Goal: Find specific page/section: Find specific page/section

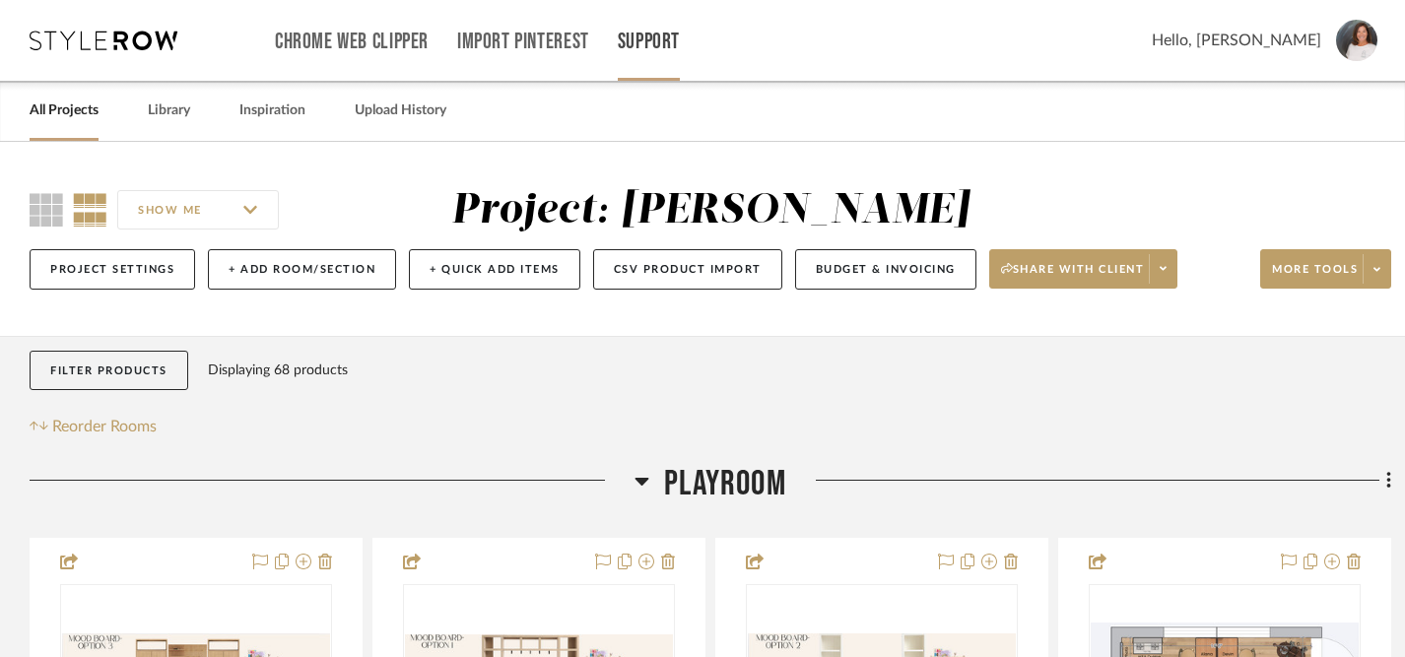
click at [649, 46] on link "Support" at bounding box center [649, 42] width 62 height 17
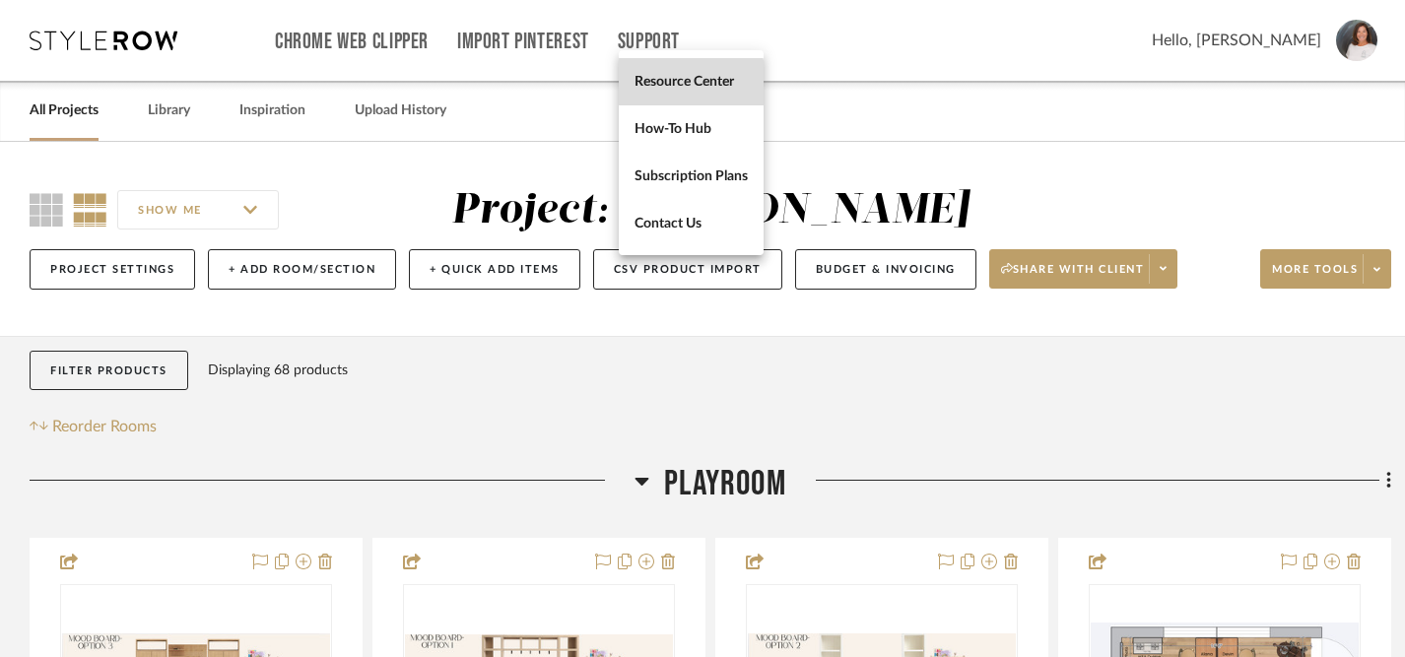
click at [675, 83] on span "Resource Center" at bounding box center [691, 81] width 113 height 17
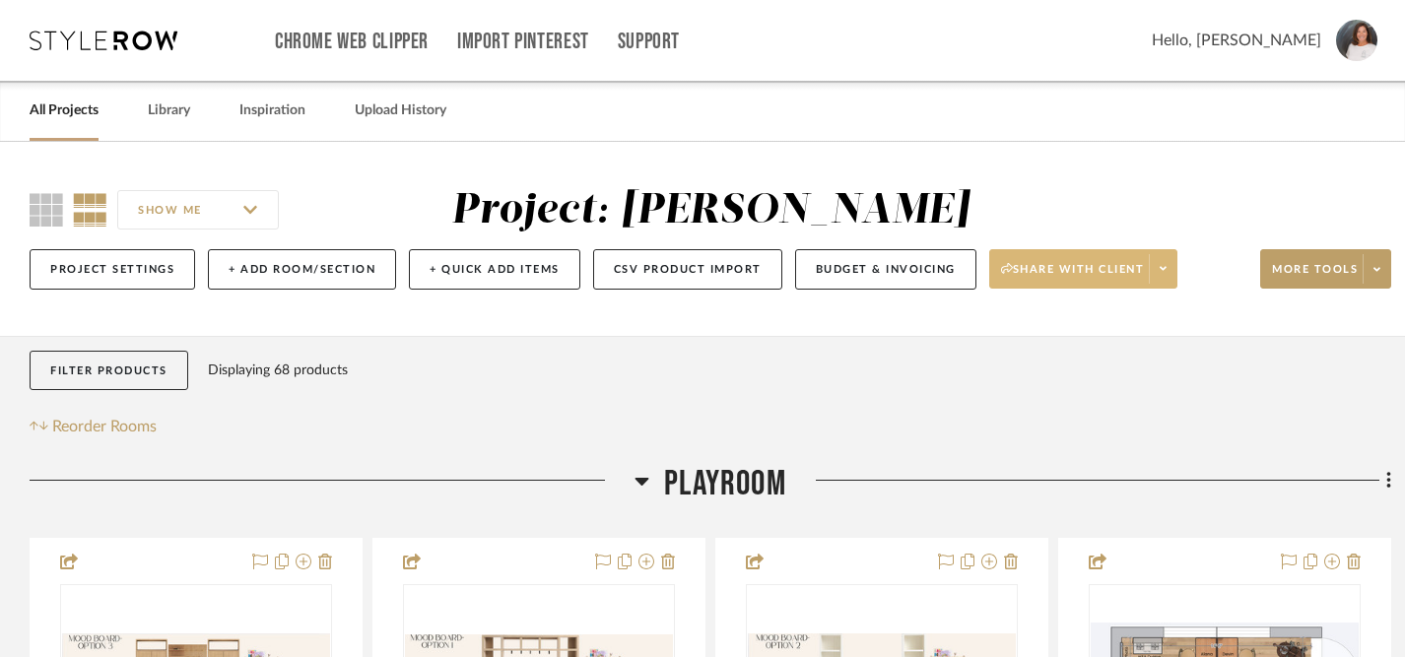
click at [1167, 266] on icon at bounding box center [1163, 268] width 7 height 11
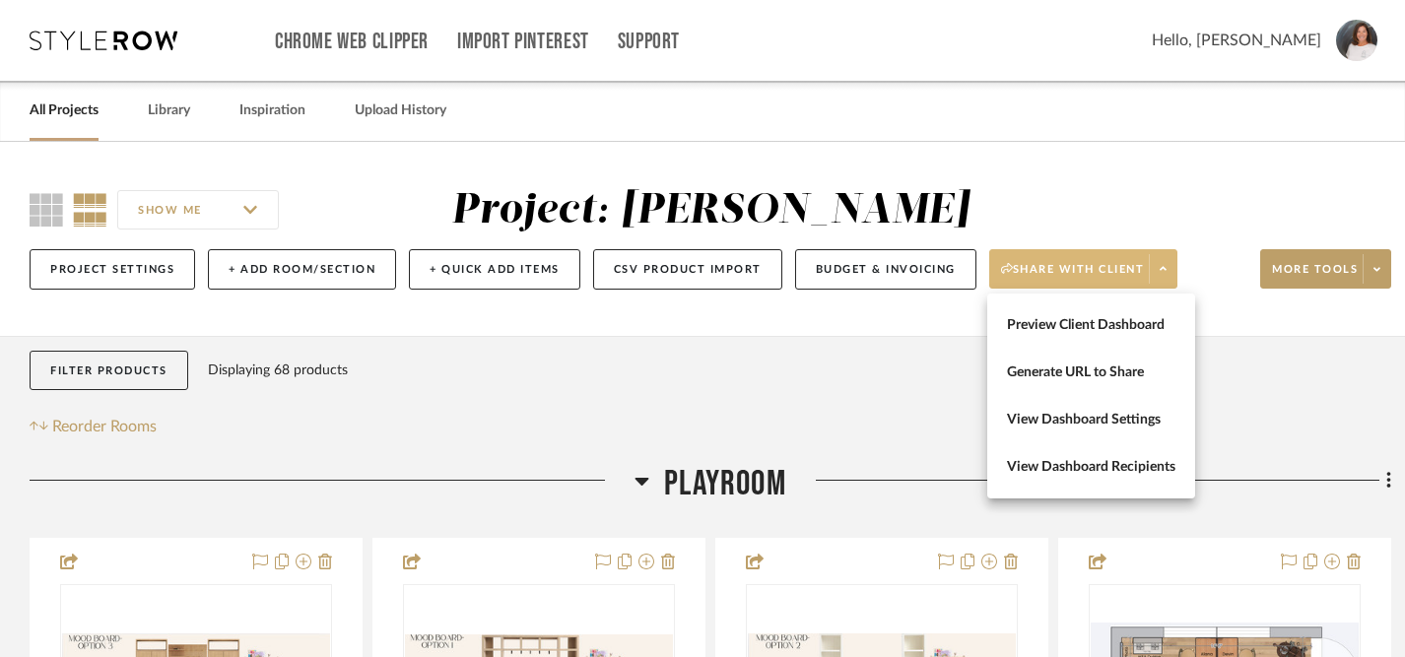
click at [1168, 266] on div at bounding box center [702, 328] width 1405 height 657
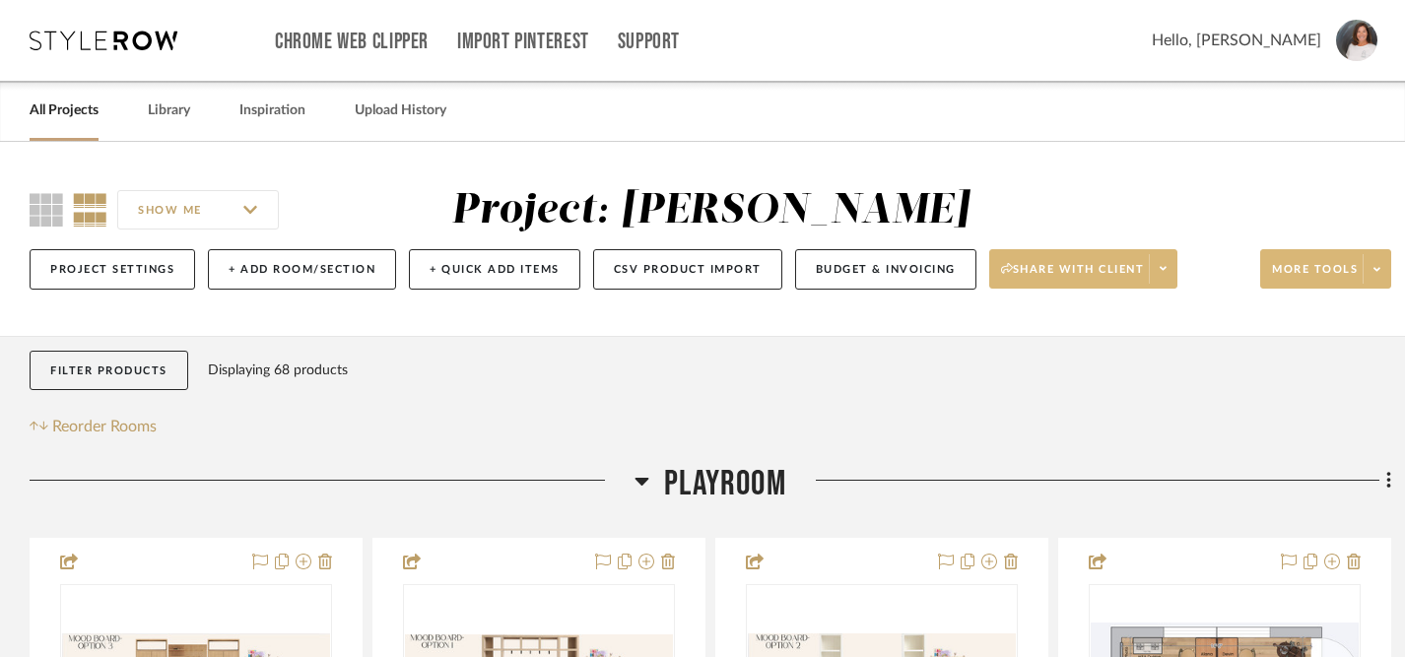
click at [1381, 273] on span at bounding box center [1377, 269] width 28 height 30
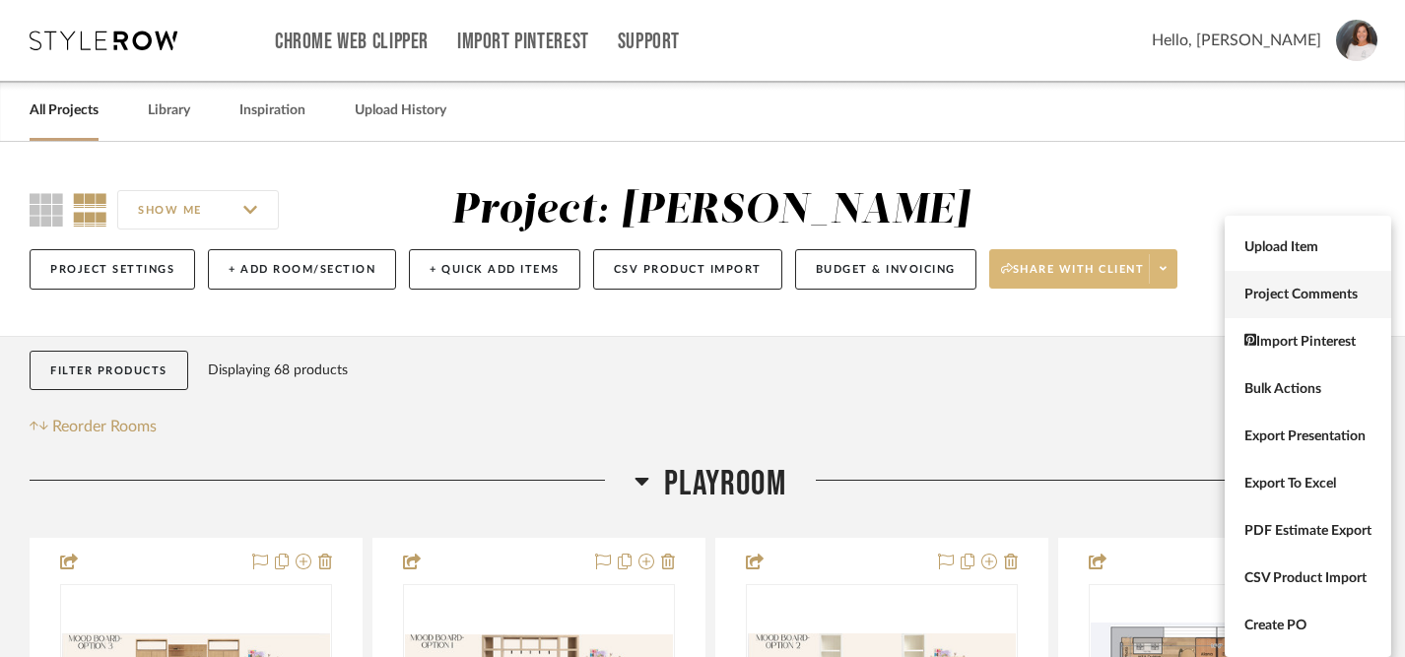
click at [1317, 298] on span "Project Comments" at bounding box center [1308, 295] width 127 height 17
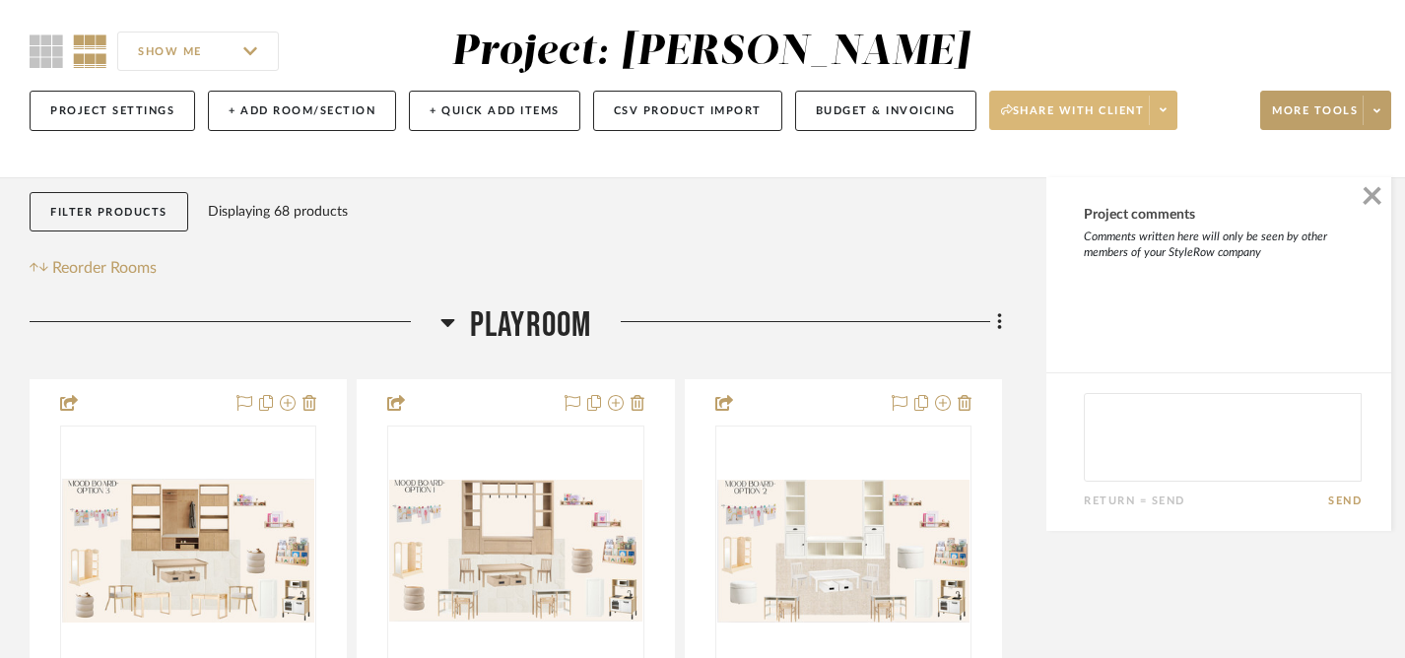
scroll to position [170, 0]
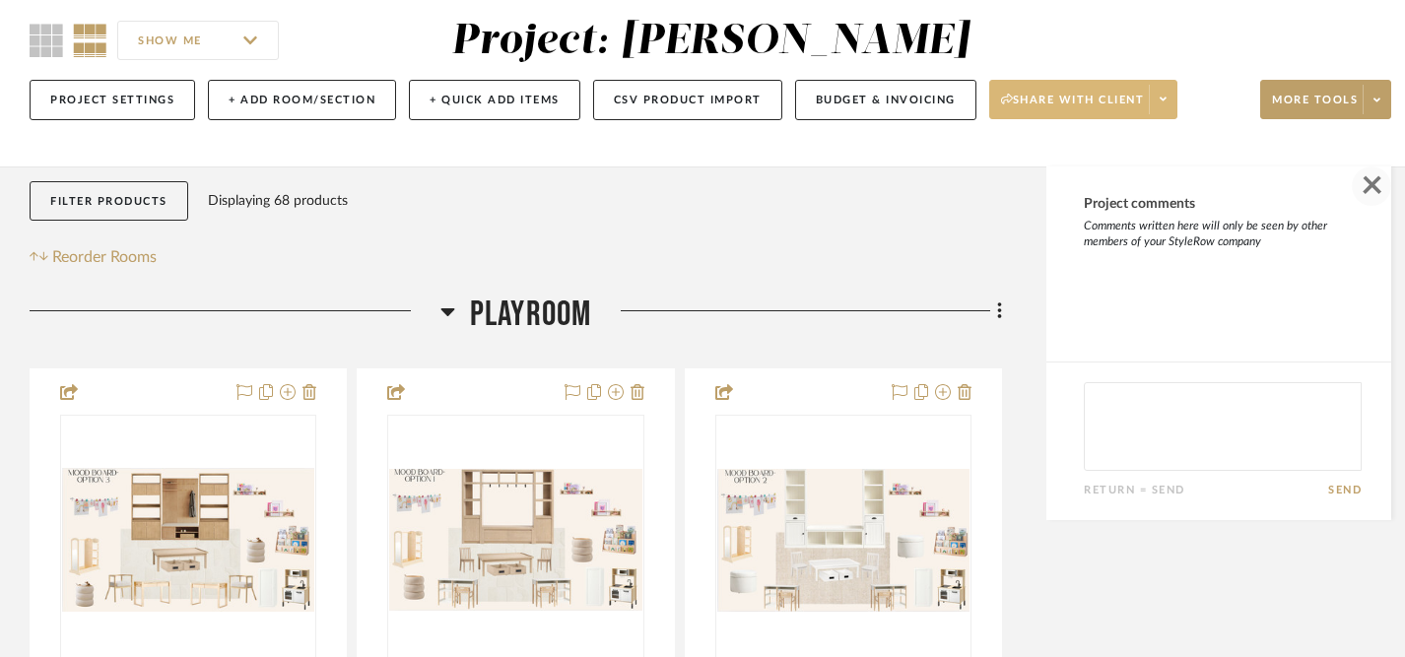
click at [1379, 187] on span "button" at bounding box center [1371, 186] width 39 height 39
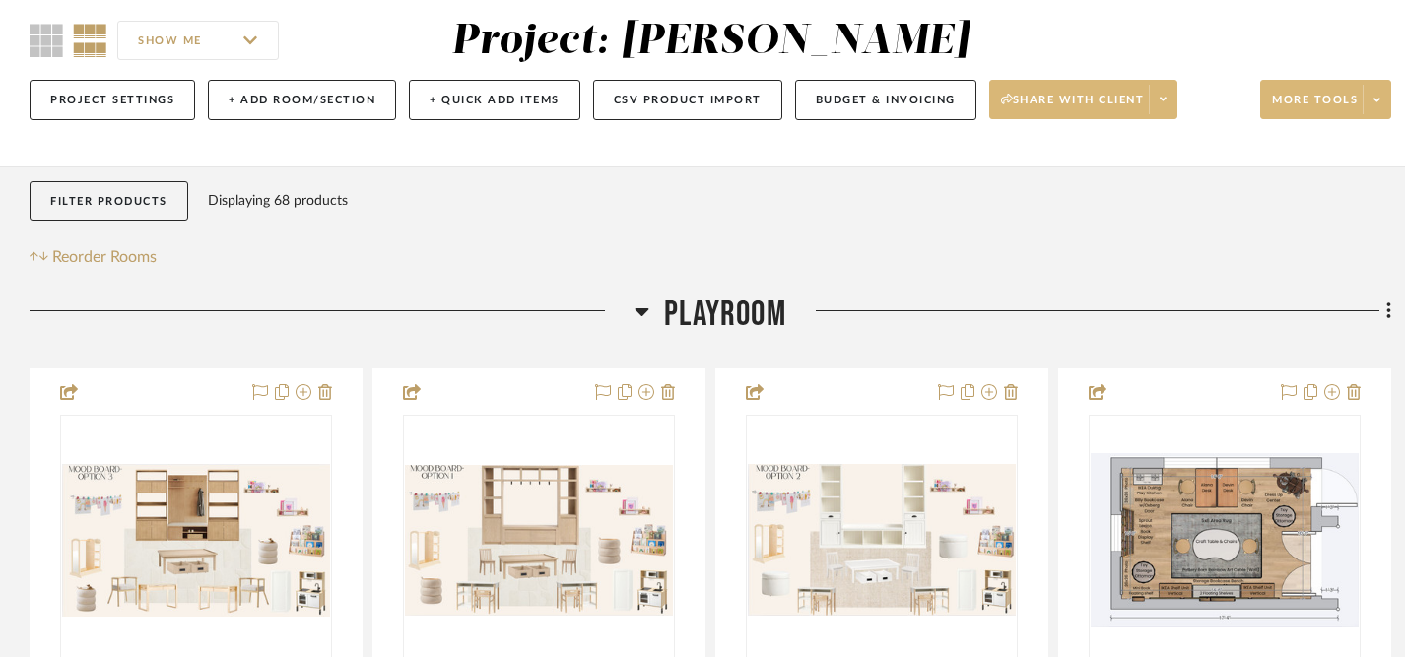
click at [1369, 94] on span at bounding box center [1377, 100] width 28 height 30
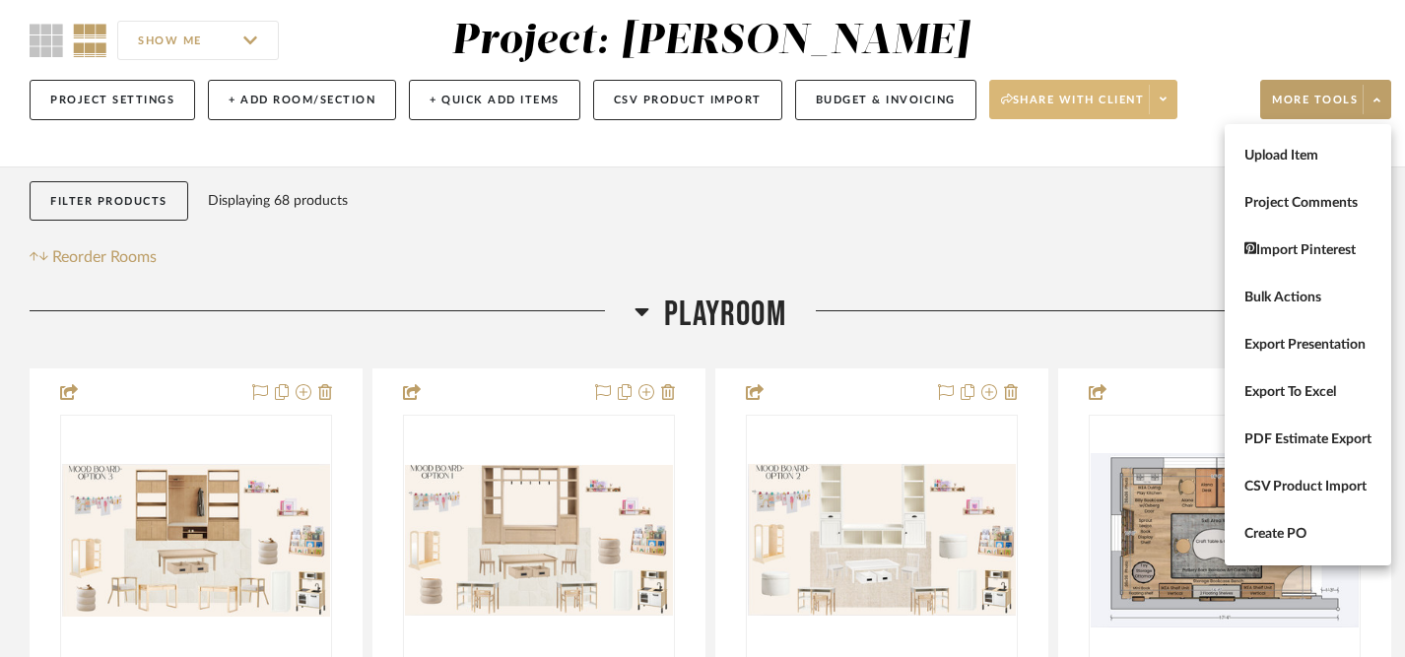
click at [1370, 95] on div at bounding box center [702, 328] width 1405 height 657
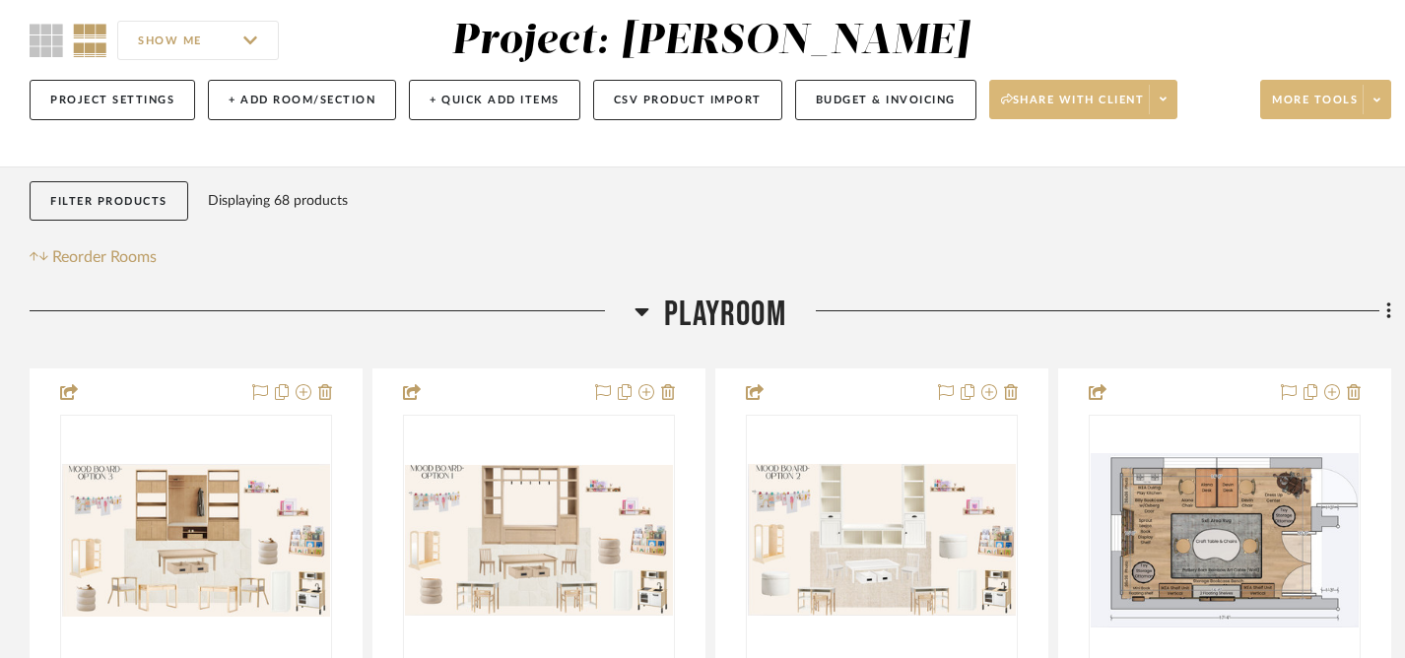
click at [1331, 99] on span "More tools" at bounding box center [1315, 108] width 86 height 30
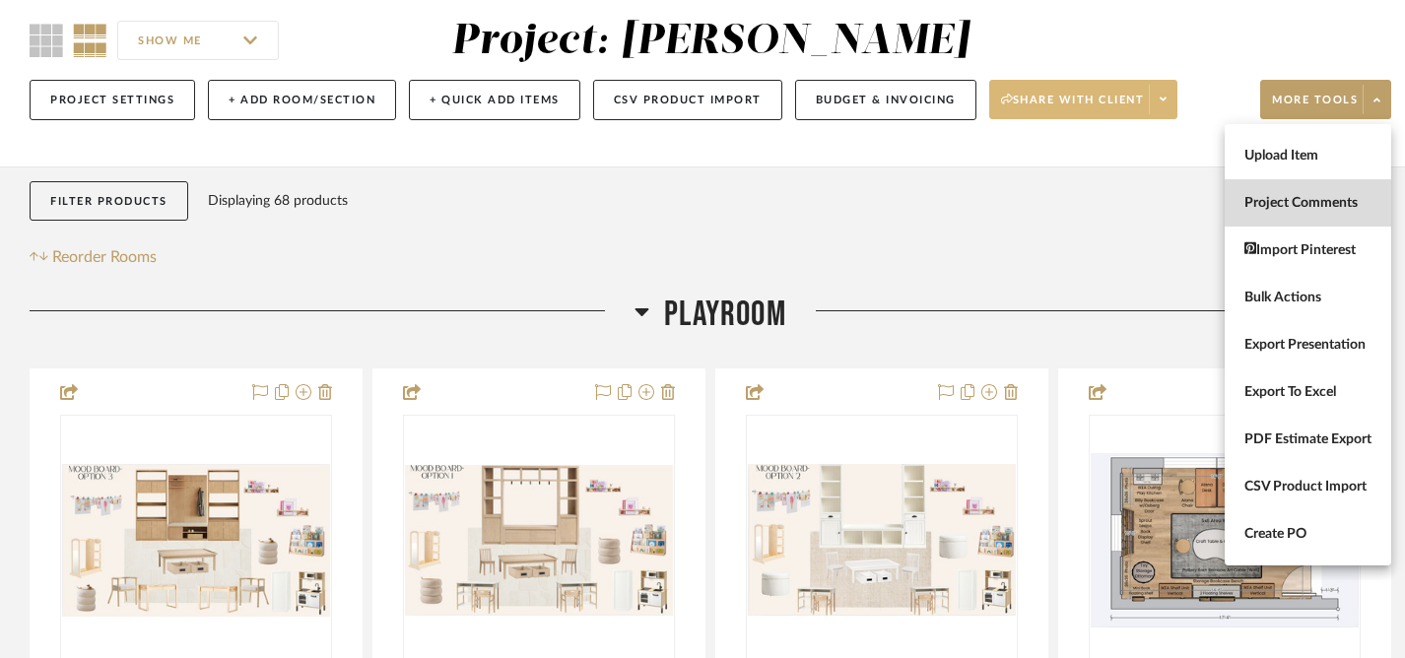
click at [1284, 210] on span "Project Comments" at bounding box center [1308, 203] width 127 height 17
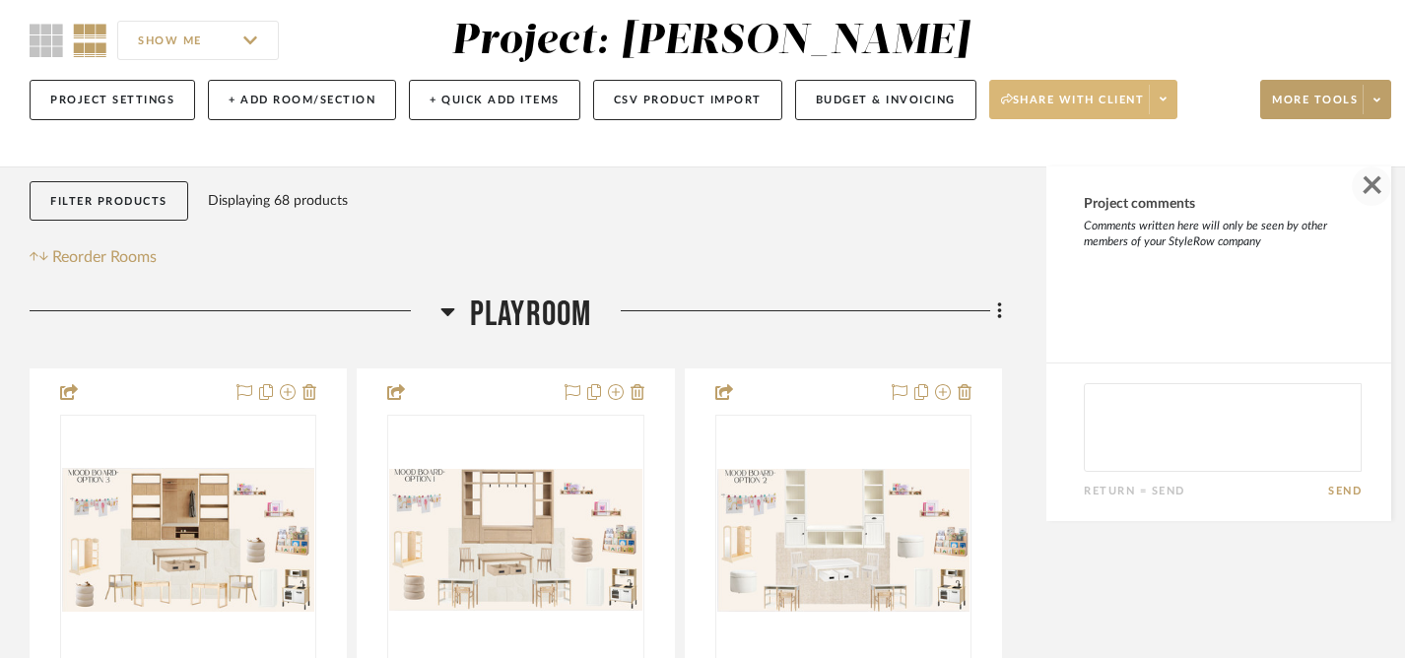
click at [1367, 190] on span "button" at bounding box center [1371, 186] width 39 height 39
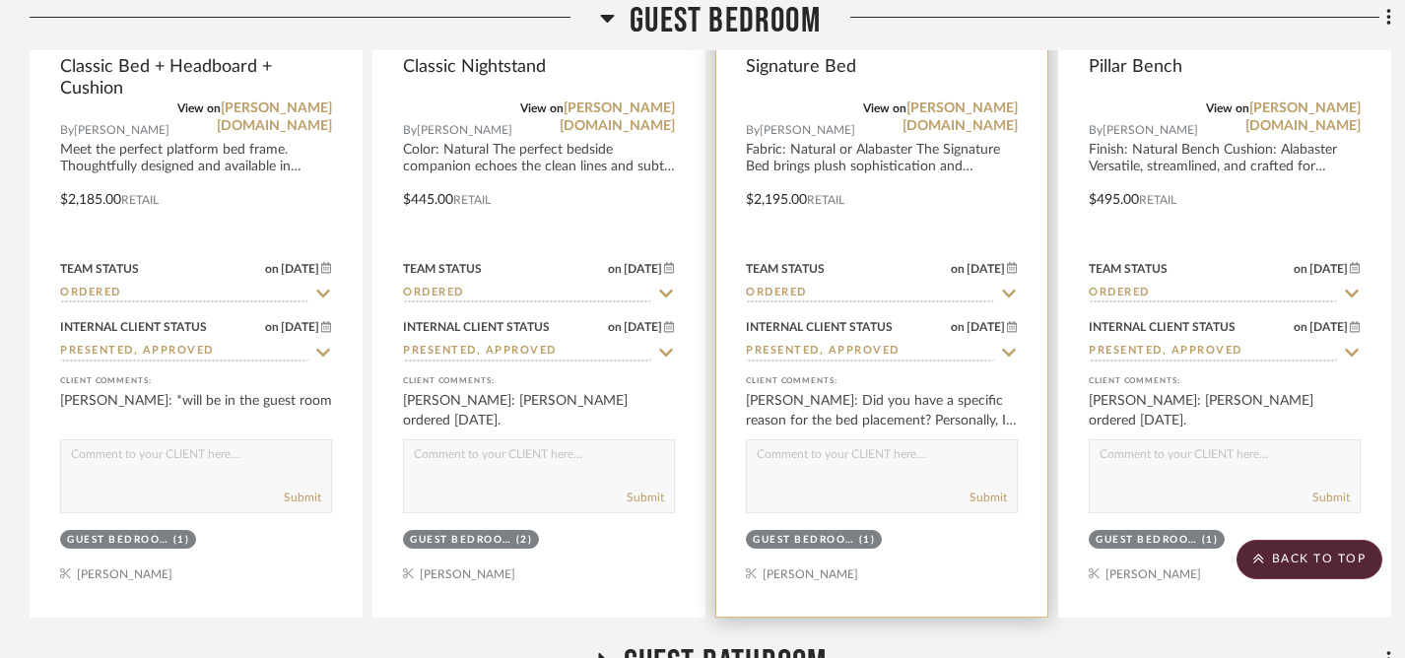
scroll to position [12687, 0]
